Goal: Task Accomplishment & Management: Use online tool/utility

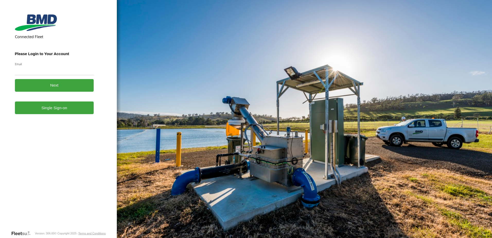
click at [46, 110] on link "Single Sign-on" at bounding box center [54, 107] width 79 height 13
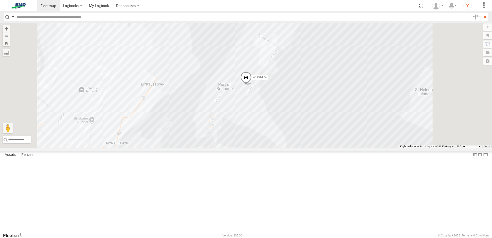
click at [0, 0] on div "WG01479" at bounding box center [0, 0] width 0 height 0
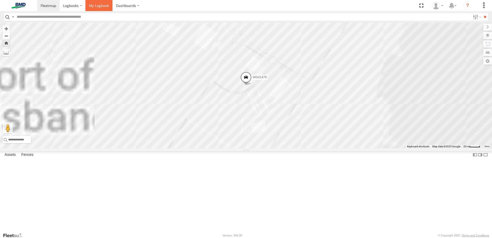
click at [108, 4] on span at bounding box center [99, 5] width 20 height 5
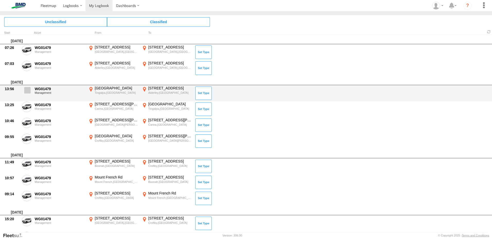
click at [29, 92] on span at bounding box center [27, 90] width 6 height 6
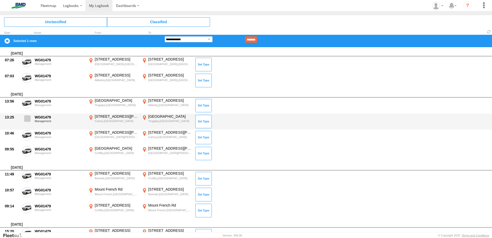
click at [26, 119] on span at bounding box center [27, 118] width 6 height 6
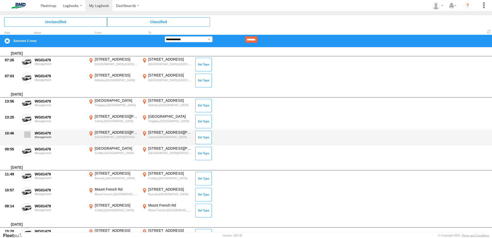
drag, startPoint x: 28, startPoint y: 135, endPoint x: 28, endPoint y: 138, distance: 3.9
click at [28, 135] on span at bounding box center [27, 134] width 6 height 6
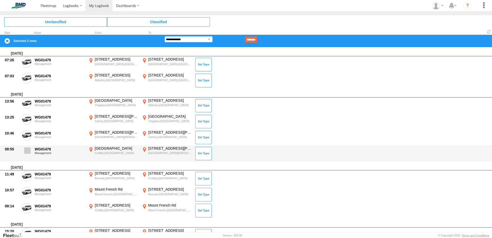
click at [27, 150] on span at bounding box center [27, 150] width 6 height 6
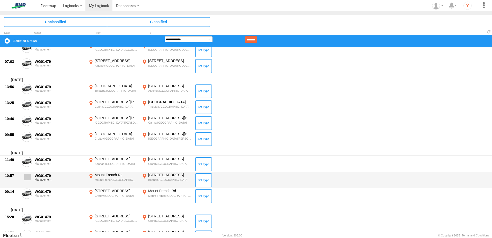
scroll to position [26, 0]
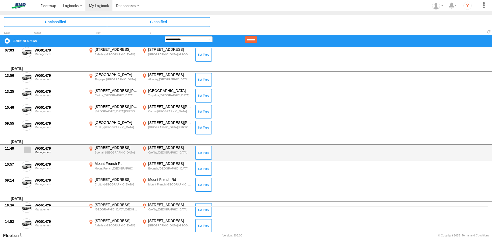
click at [28, 150] on span at bounding box center [27, 149] width 6 height 6
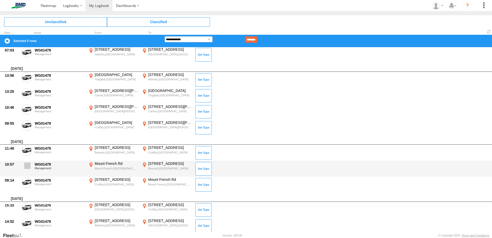
click at [27, 166] on span at bounding box center [27, 165] width 6 height 6
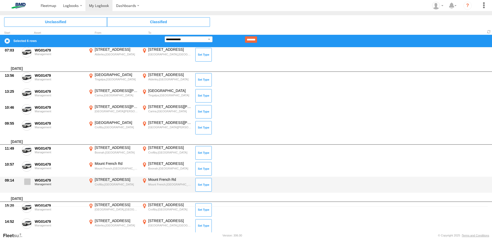
click at [27, 185] on label at bounding box center [27, 183] width 10 height 12
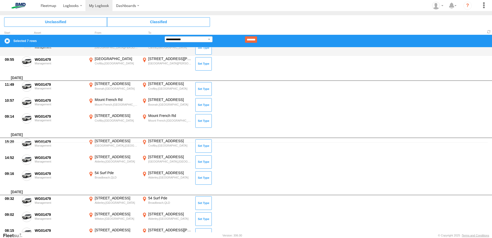
scroll to position [103, 0]
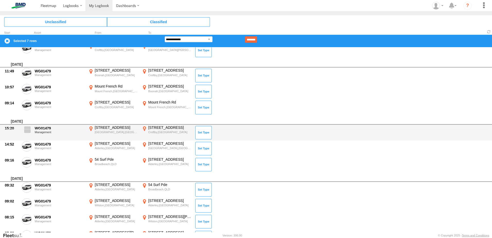
click at [29, 131] on span at bounding box center [27, 129] width 6 height 6
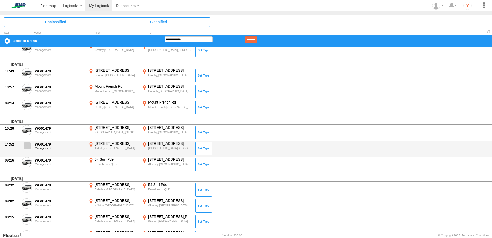
click at [27, 151] on label at bounding box center [27, 147] width 10 height 12
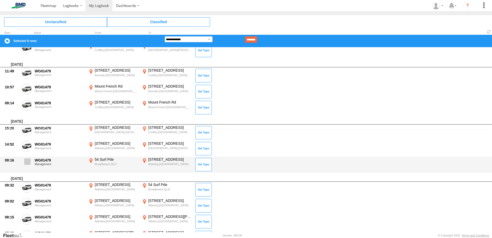
click at [28, 164] on span at bounding box center [27, 161] width 6 height 6
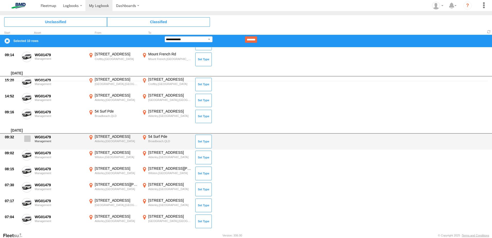
scroll to position [154, 0]
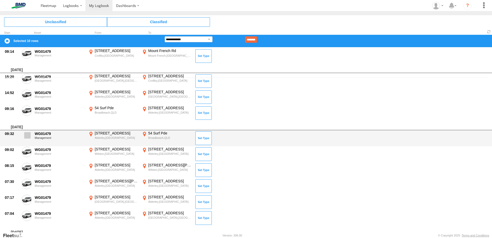
click at [26, 133] on span at bounding box center [27, 135] width 6 height 6
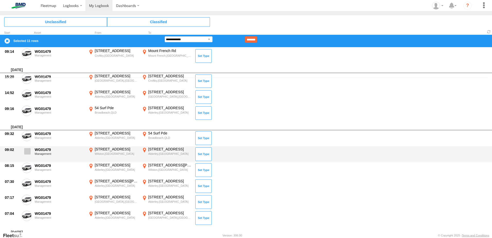
click at [27, 154] on label at bounding box center [27, 153] width 10 height 12
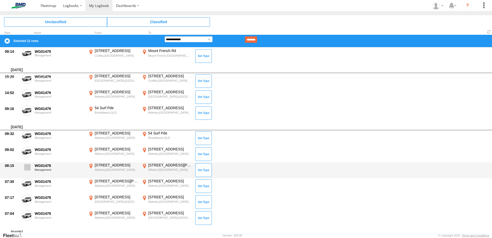
click at [28, 172] on label at bounding box center [27, 169] width 10 height 12
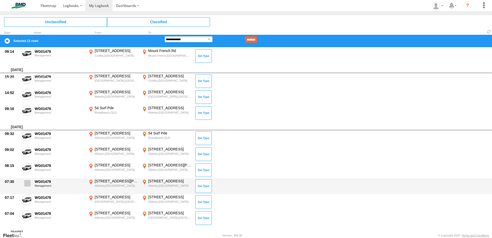
click at [26, 182] on span at bounding box center [27, 183] width 6 height 6
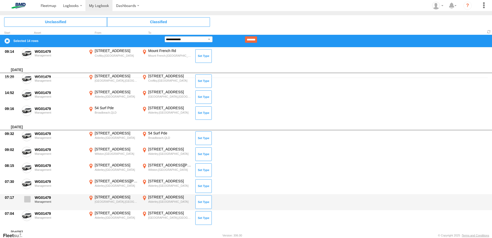
click at [28, 199] on span at bounding box center [27, 199] width 6 height 6
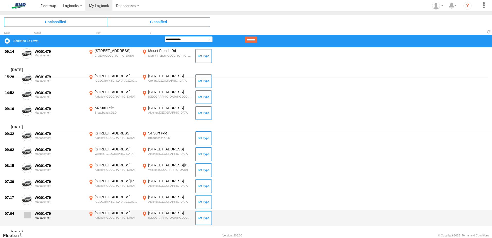
click at [28, 216] on span at bounding box center [27, 215] width 6 height 6
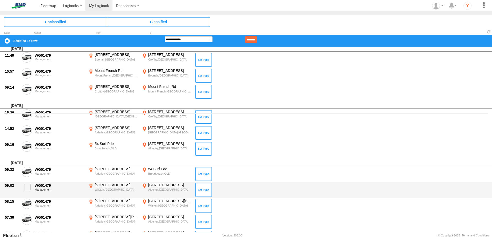
scroll to position [0, 0]
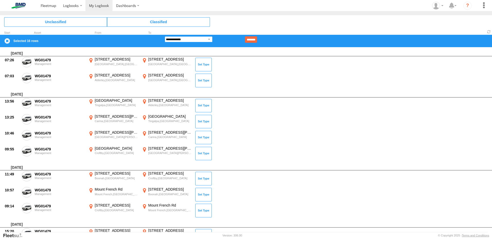
click at [190, 39] on select "**********" at bounding box center [189, 39] width 48 height 6
click at [165, 36] on select "**********" at bounding box center [189, 39] width 48 height 6
click at [257, 38] on input "********" at bounding box center [251, 39] width 12 height 6
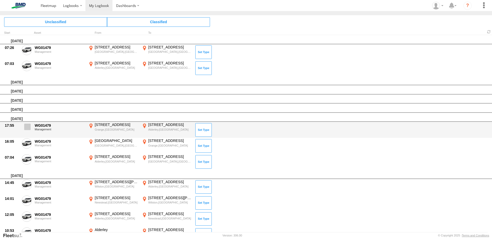
click at [27, 127] on span at bounding box center [27, 126] width 6 height 6
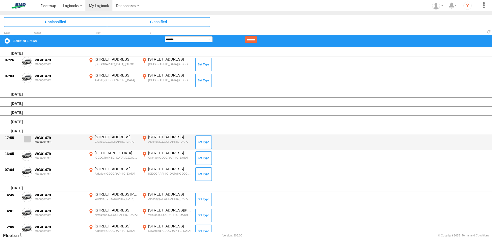
click at [28, 139] on span at bounding box center [27, 139] width 6 height 6
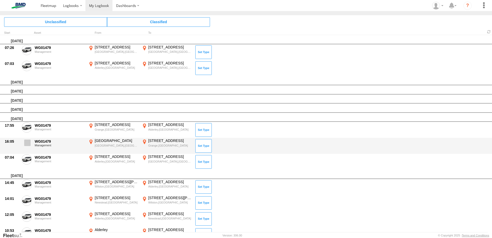
click at [28, 143] on span at bounding box center [27, 142] width 6 height 6
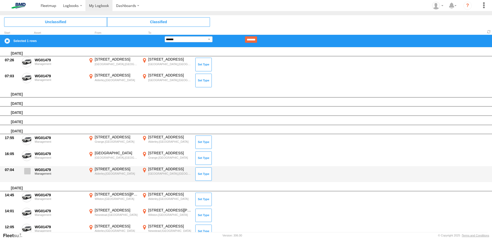
click at [30, 171] on span at bounding box center [27, 171] width 6 height 6
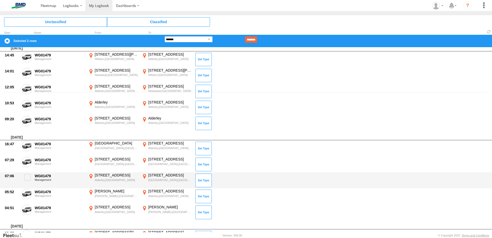
scroll to position [154, 0]
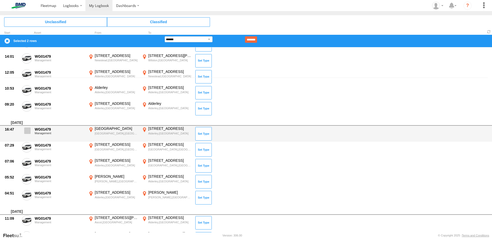
click at [29, 130] on span at bounding box center [27, 130] width 6 height 6
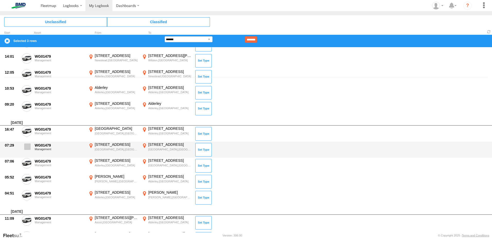
click at [28, 148] on span at bounding box center [27, 146] width 6 height 6
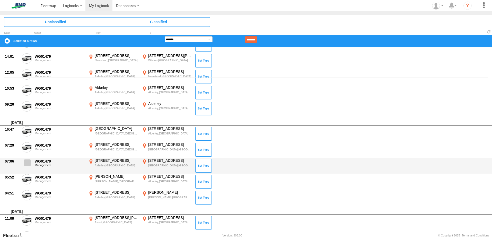
click at [27, 162] on span at bounding box center [27, 162] width 6 height 6
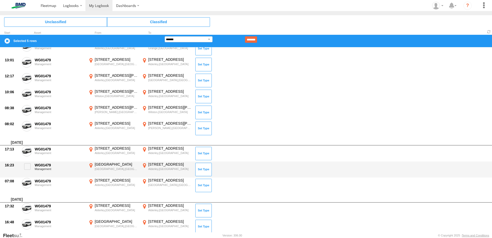
scroll to position [386, 0]
click at [28, 168] on span at bounding box center [27, 166] width 6 height 6
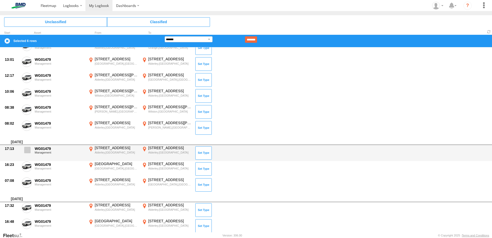
click at [29, 151] on span at bounding box center [27, 150] width 6 height 6
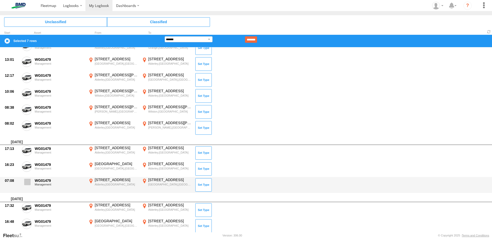
click at [27, 181] on span at bounding box center [27, 181] width 6 height 6
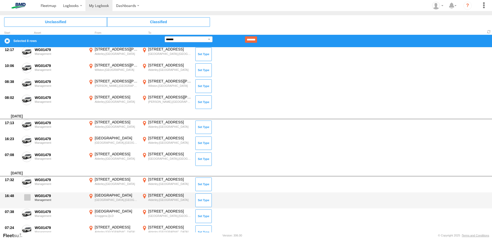
click at [29, 196] on span at bounding box center [27, 197] width 6 height 6
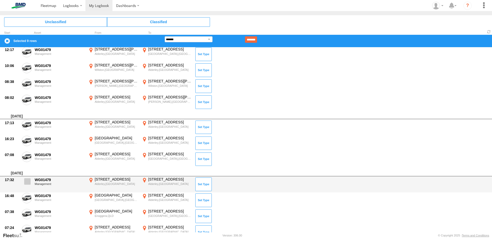
click at [26, 182] on span at bounding box center [27, 181] width 6 height 6
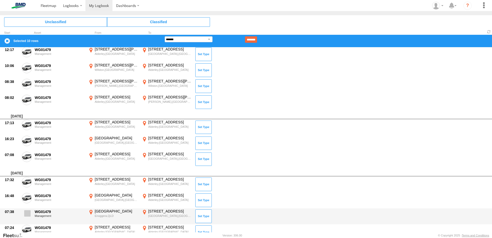
click at [27, 215] on span at bounding box center [27, 213] width 6 height 6
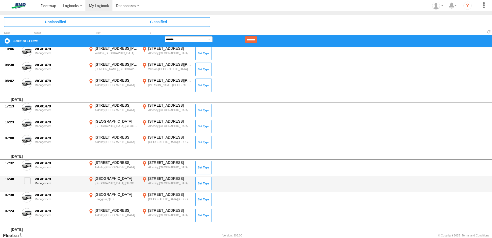
scroll to position [437, 0]
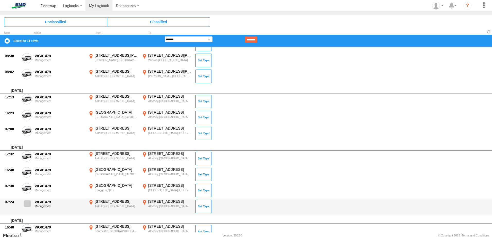
click at [26, 204] on span at bounding box center [27, 203] width 6 height 6
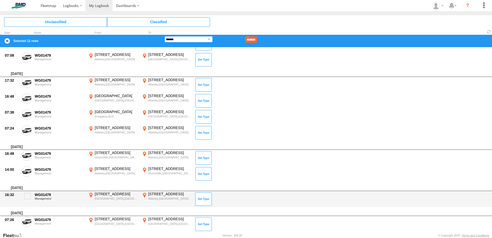
scroll to position [540, 0]
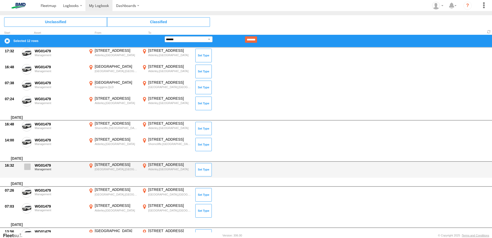
click at [27, 167] on span at bounding box center [27, 166] width 6 height 6
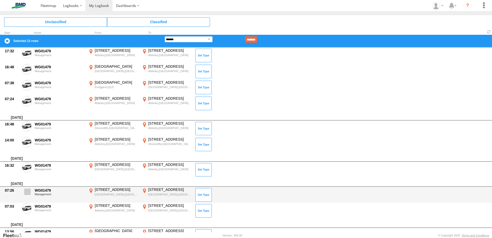
click at [31, 191] on label at bounding box center [27, 193] width 10 height 12
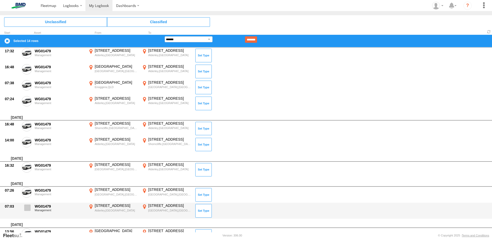
click at [29, 208] on span at bounding box center [27, 207] width 6 height 6
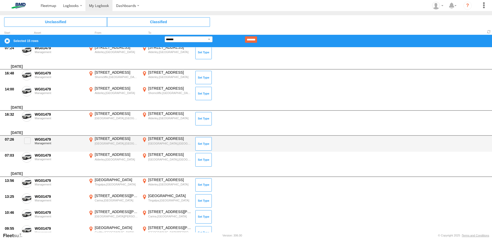
scroll to position [592, 0]
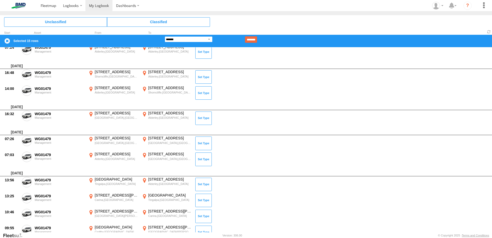
click at [190, 38] on select "**********" at bounding box center [189, 39] width 48 height 6
select select "**"
click at [165, 36] on select "**********" at bounding box center [189, 39] width 48 height 6
click at [257, 38] on input "********" at bounding box center [251, 39] width 12 height 6
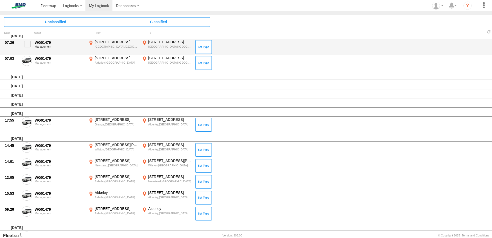
scroll to position [0, 0]
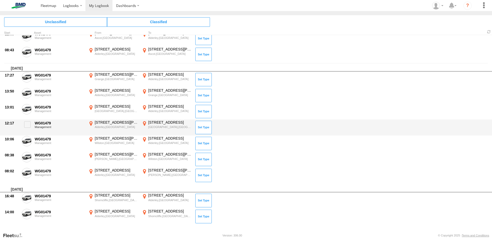
scroll to position [169, 0]
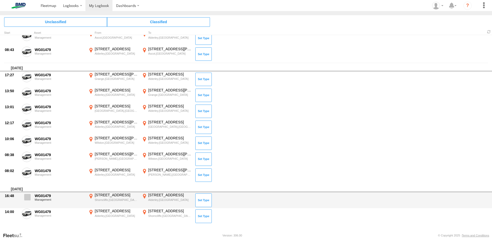
click at [0, 0] on span at bounding box center [0, 0] width 0 height 0
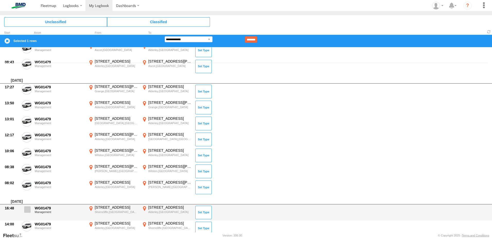
click at [27, 211] on span at bounding box center [27, 209] width 6 height 6
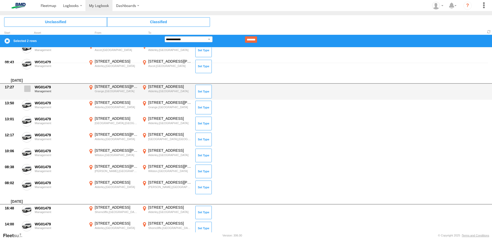
click at [28, 90] on span at bounding box center [27, 88] width 6 height 6
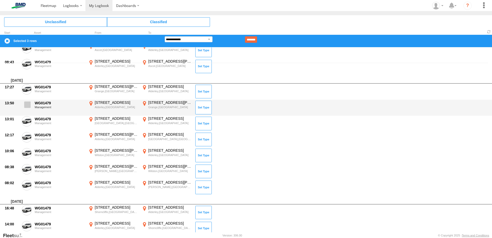
click at [24, 106] on label at bounding box center [27, 106] width 10 height 12
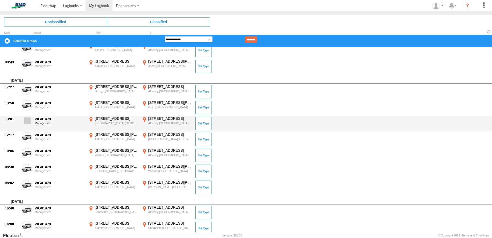
click at [27, 121] on span at bounding box center [27, 120] width 6 height 6
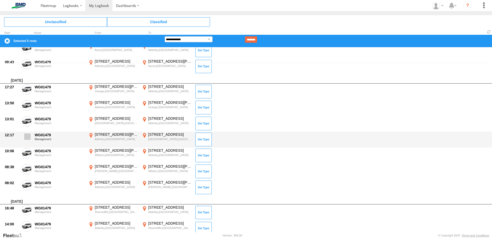
click at [26, 136] on span at bounding box center [27, 136] width 6 height 6
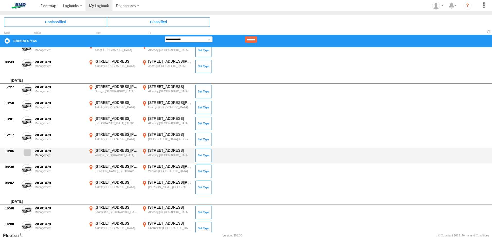
click at [27, 155] on span at bounding box center [27, 152] width 6 height 6
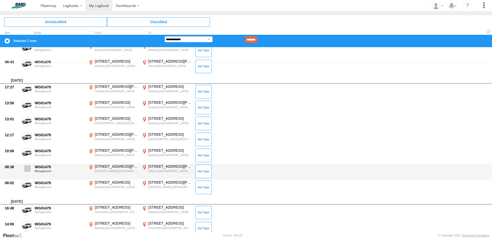
click at [28, 169] on span at bounding box center [27, 168] width 6 height 6
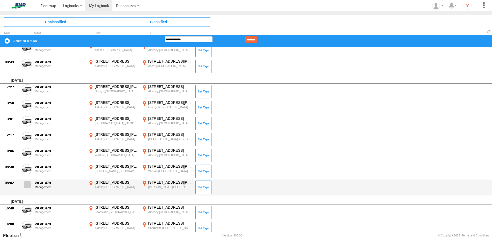
click at [29, 182] on span at bounding box center [27, 184] width 6 height 6
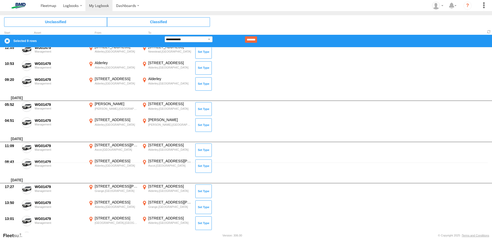
scroll to position [66, 0]
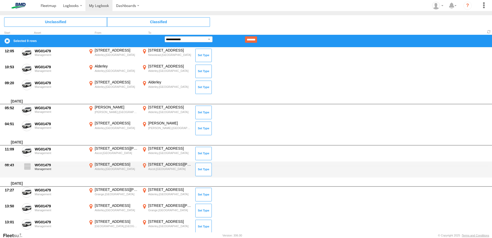
drag, startPoint x: 27, startPoint y: 167, endPoint x: 28, endPoint y: 161, distance: 6.5
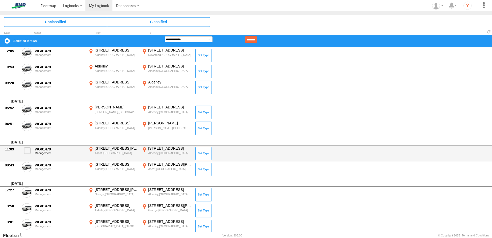
click at [0, 0] on span at bounding box center [0, 0] width 0 height 0
click at [26, 148] on span at bounding box center [27, 150] width 6 height 6
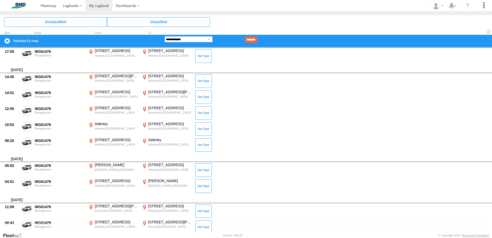
scroll to position [0, 0]
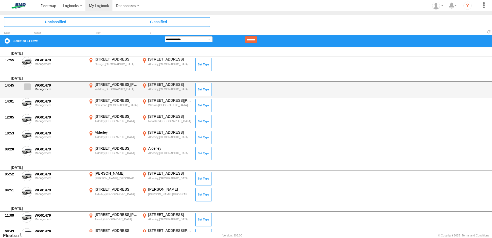
click at [28, 86] on span at bounding box center [27, 86] width 6 height 6
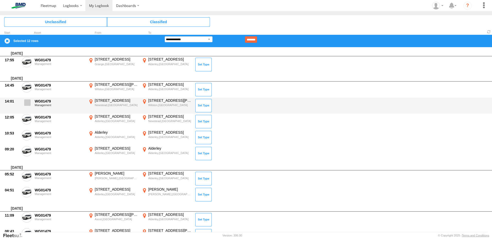
click at [28, 103] on span at bounding box center [27, 102] width 6 height 6
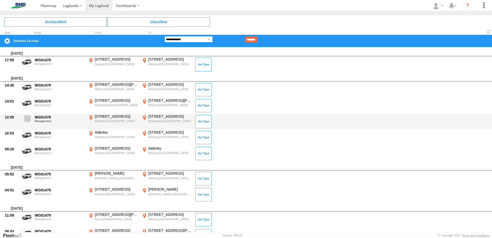
click at [27, 120] on span at bounding box center [27, 118] width 6 height 6
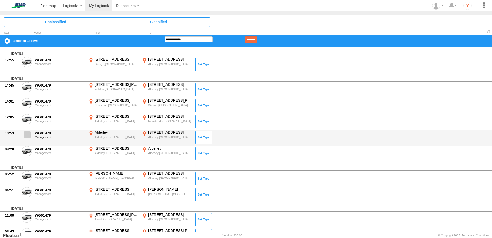
click at [26, 136] on span at bounding box center [27, 134] width 6 height 6
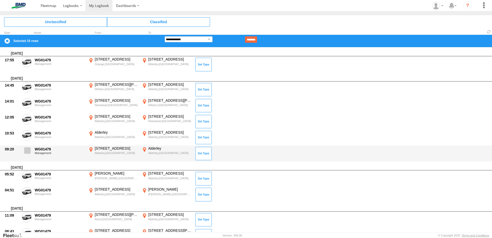
click at [27, 152] on span at bounding box center [27, 150] width 6 height 6
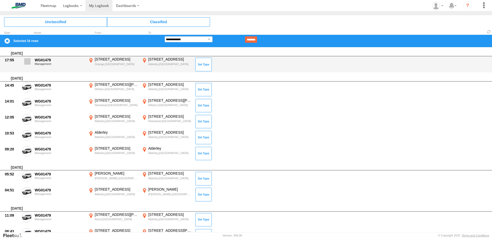
click at [28, 61] on span at bounding box center [27, 61] width 6 height 6
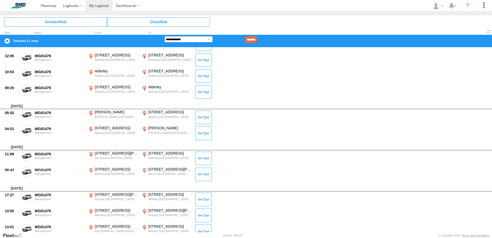
scroll to position [27, 0]
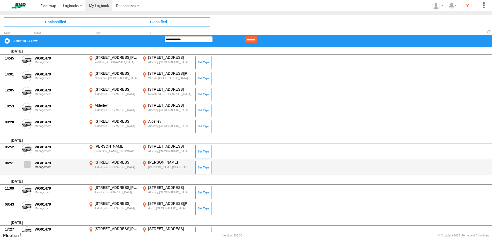
click at [28, 164] on span at bounding box center [27, 164] width 6 height 6
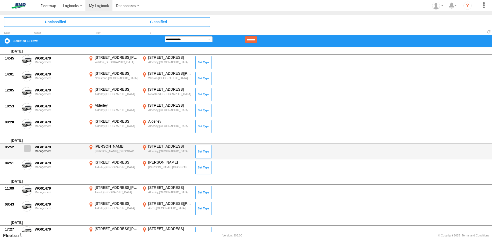
click at [28, 148] on span at bounding box center [27, 148] width 6 height 6
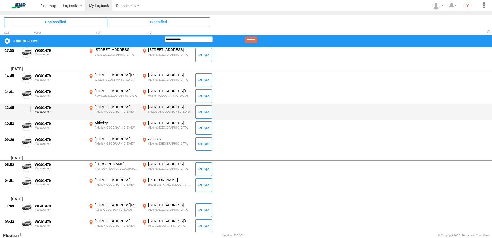
scroll to position [0, 0]
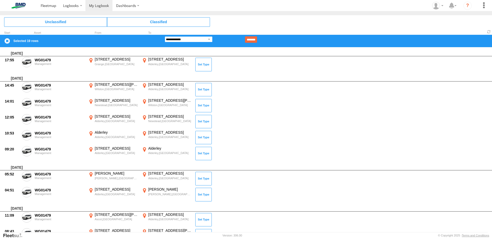
click at [184, 38] on select "**********" at bounding box center [189, 39] width 48 height 6
select select "**"
click at [165, 36] on select "**********" at bounding box center [189, 39] width 48 height 6
click at [257, 37] on input "********" at bounding box center [251, 39] width 12 height 6
